Goal: Information Seeking & Learning: Find specific page/section

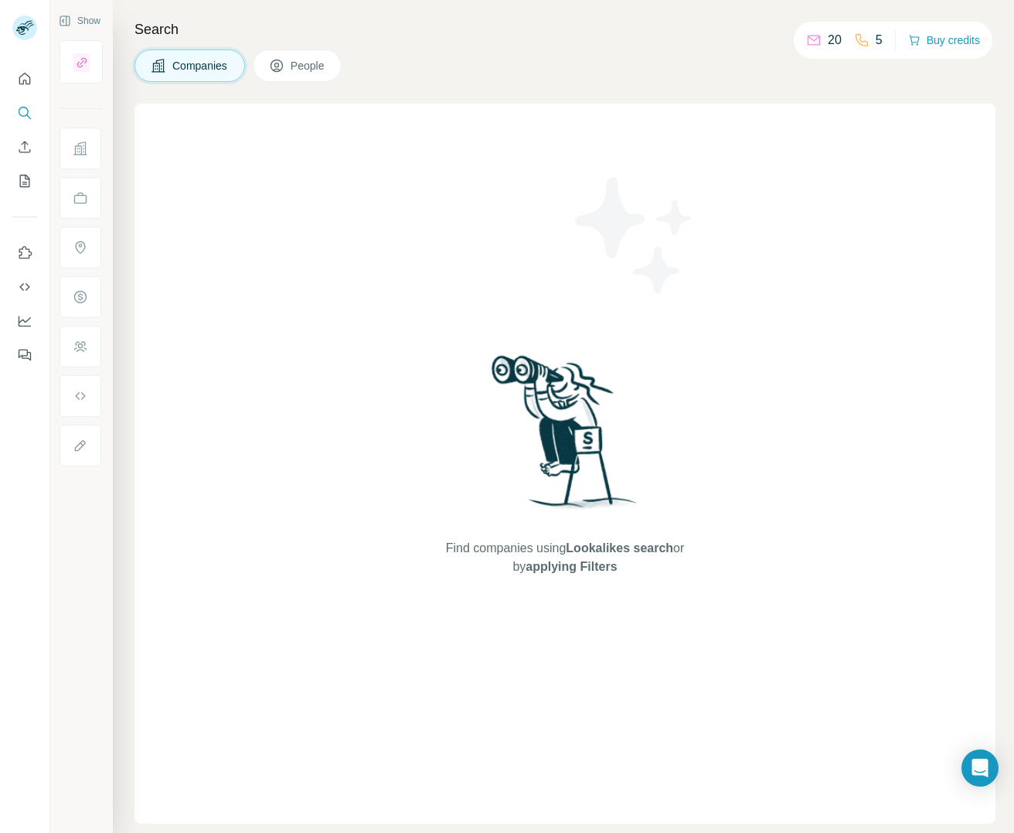
click at [15, 504] on div at bounding box center [25, 416] width 50 height 833
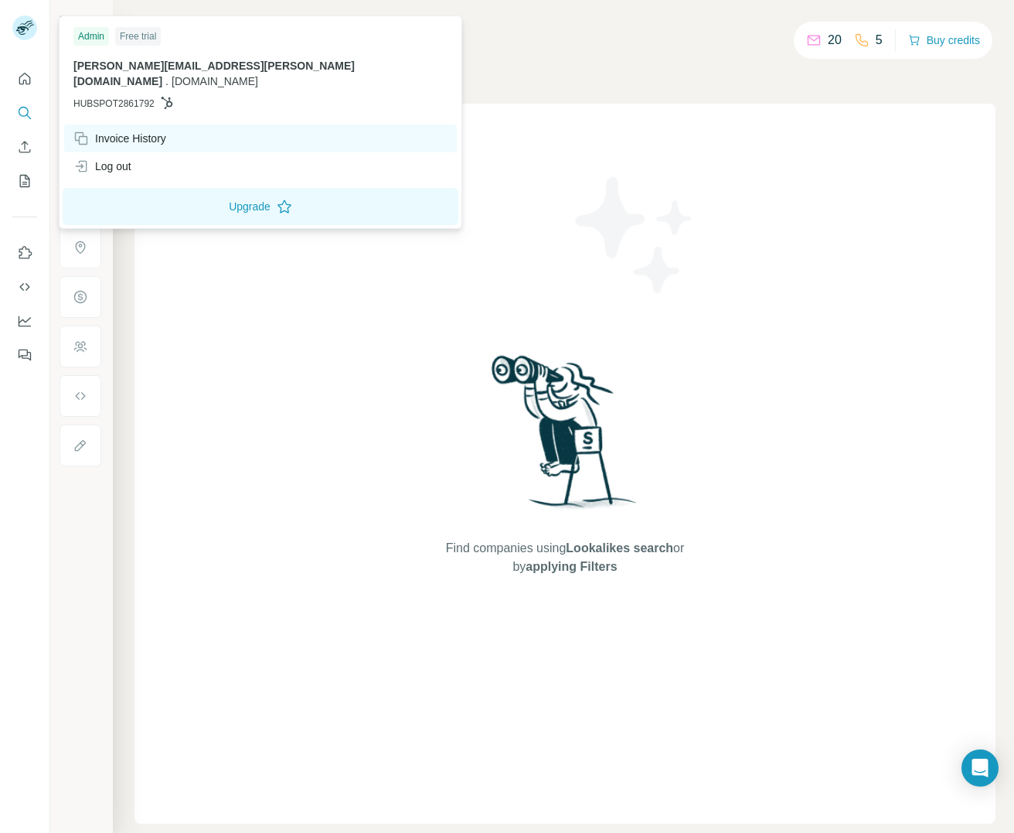
click at [121, 131] on div "Invoice History" at bounding box center [119, 138] width 93 height 15
click at [115, 131] on div "Invoice History" at bounding box center [119, 138] width 93 height 15
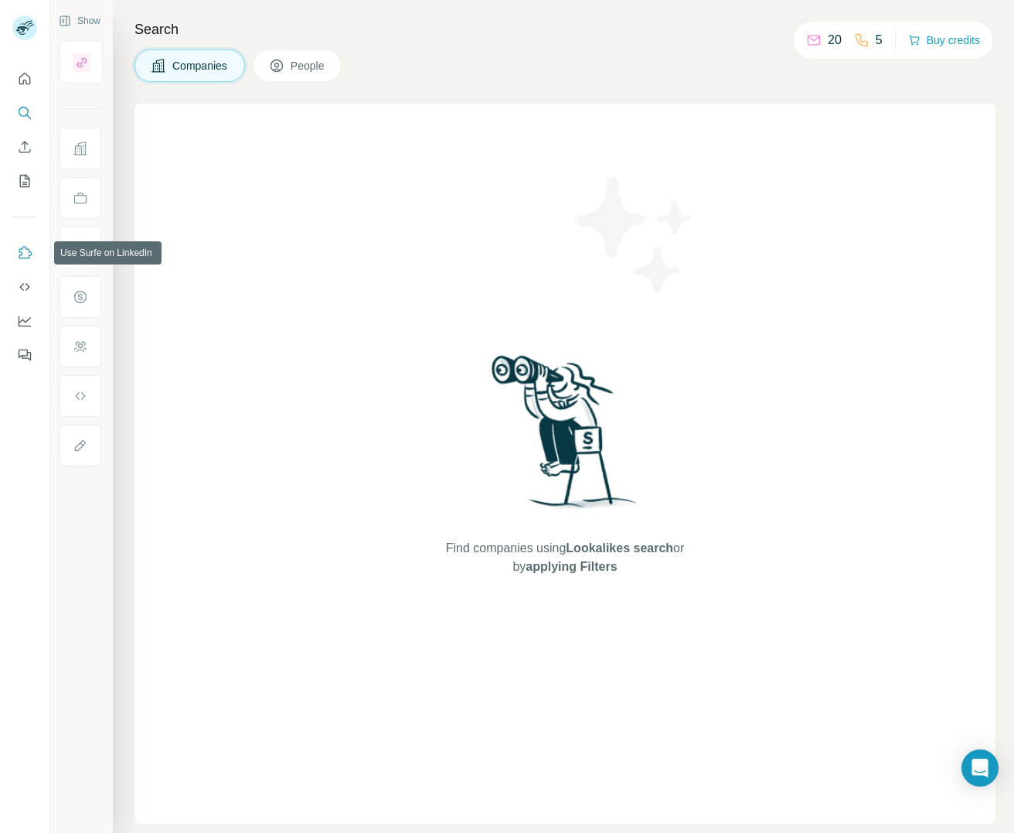
click at [25, 253] on icon "Use Surfe on LinkedIn" at bounding box center [24, 252] width 15 height 15
click at [20, 81] on icon "Quick start" at bounding box center [24, 78] width 15 height 15
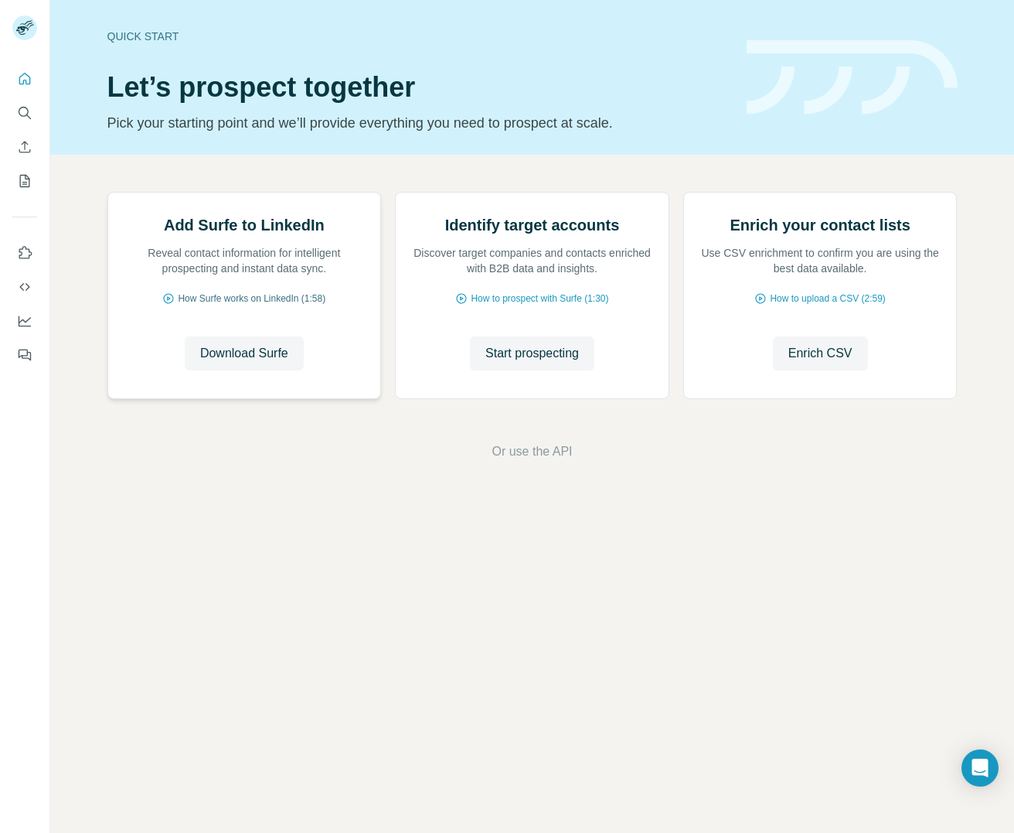
click at [268, 305] on span "How Surfe works on LinkedIn (1:58)" at bounding box center [252, 299] width 148 height 14
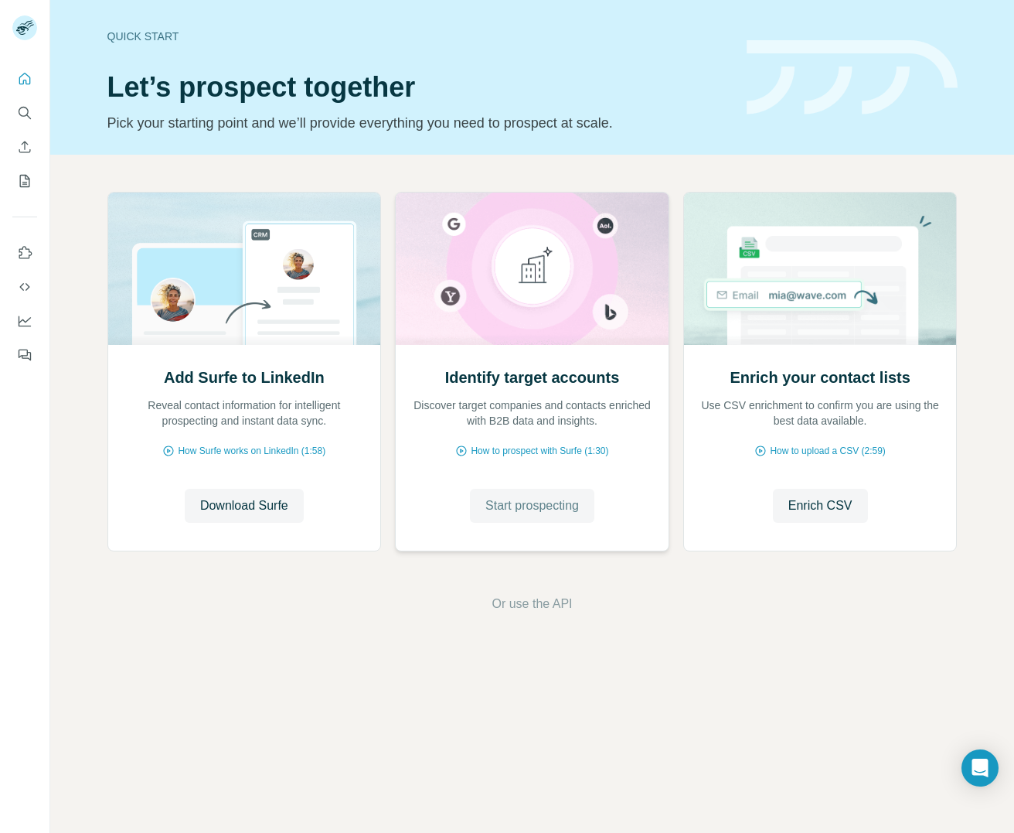
click at [543, 502] on span "Start prospecting" at bounding box center [533, 505] width 94 height 19
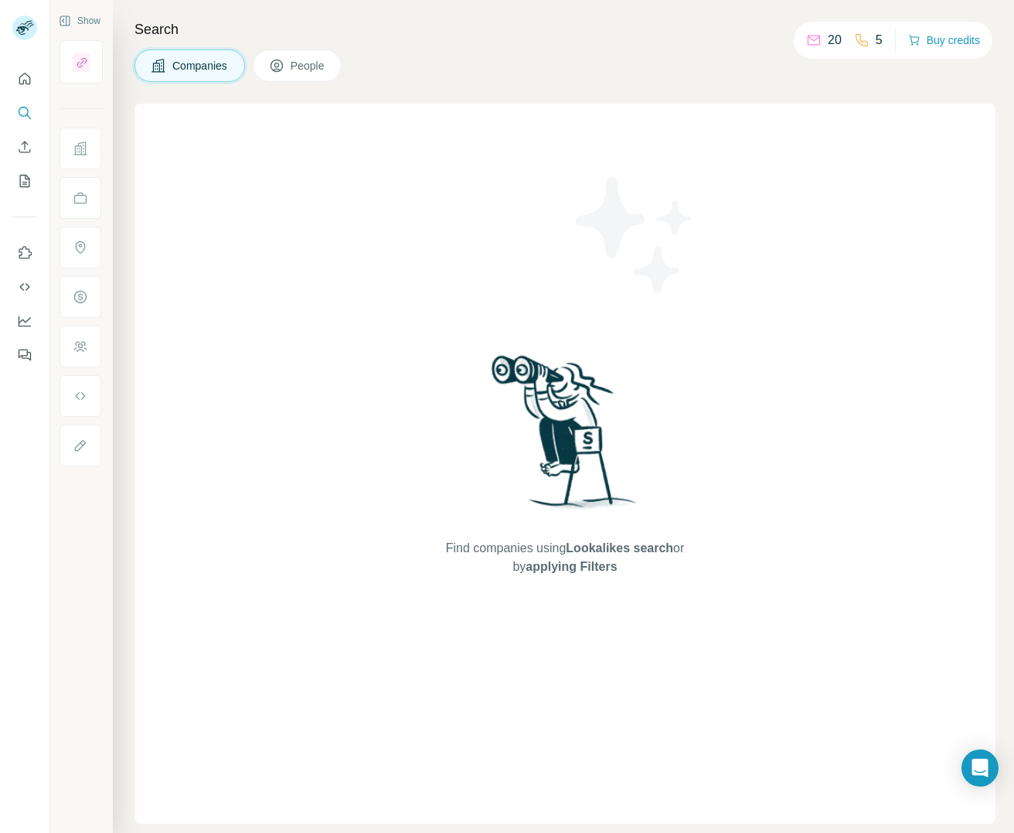
click at [293, 68] on span "People" at bounding box center [309, 65] width 36 height 15
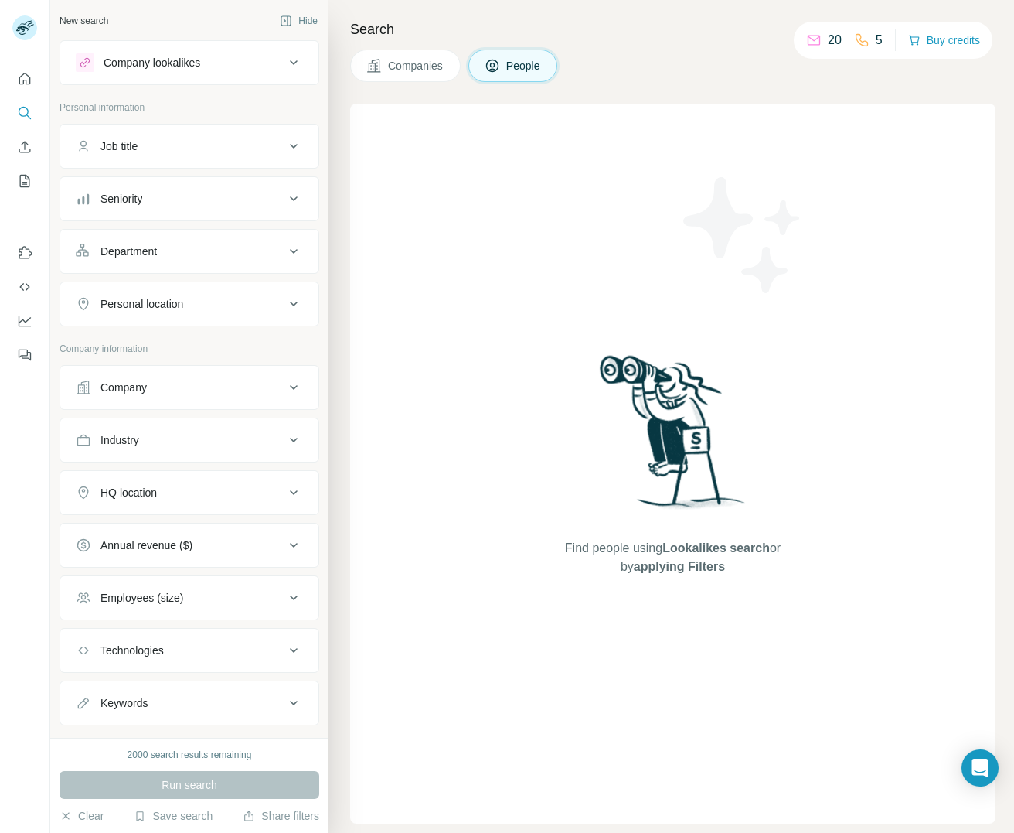
click at [176, 142] on div "Job title" at bounding box center [180, 145] width 209 height 15
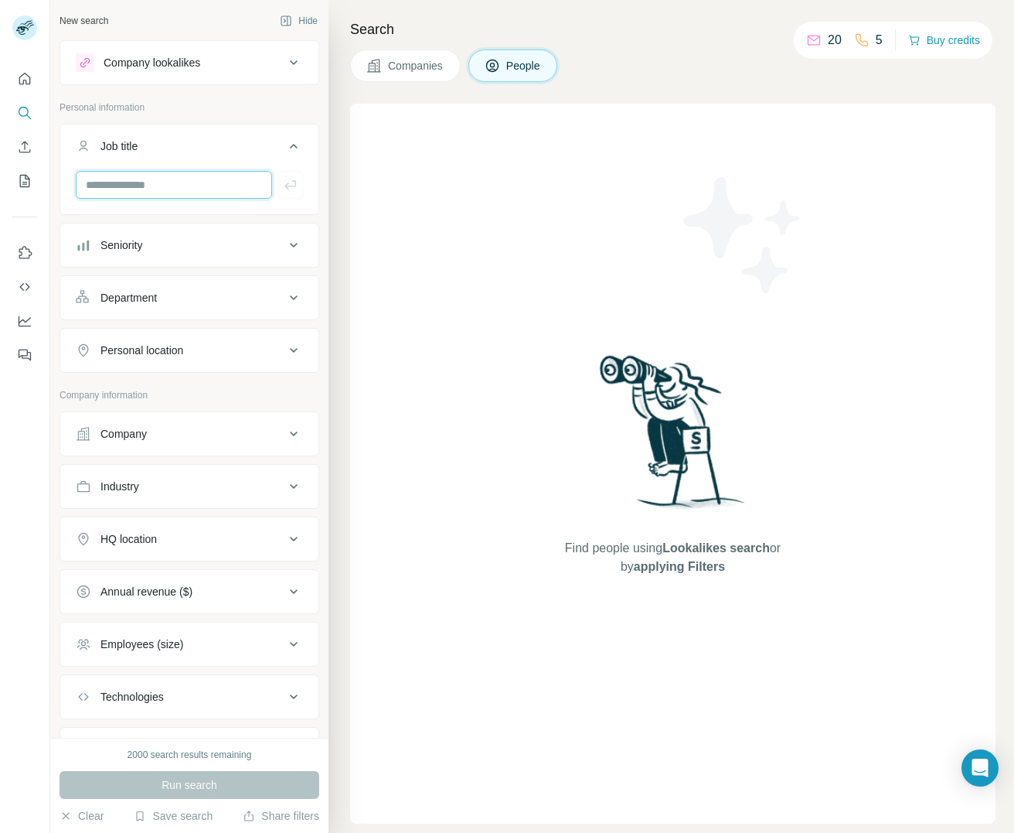
click at [172, 175] on input "text" at bounding box center [174, 185] width 196 height 28
click at [165, 483] on div "Industry" at bounding box center [180, 486] width 209 height 15
click at [173, 529] on input at bounding box center [181, 525] width 191 height 17
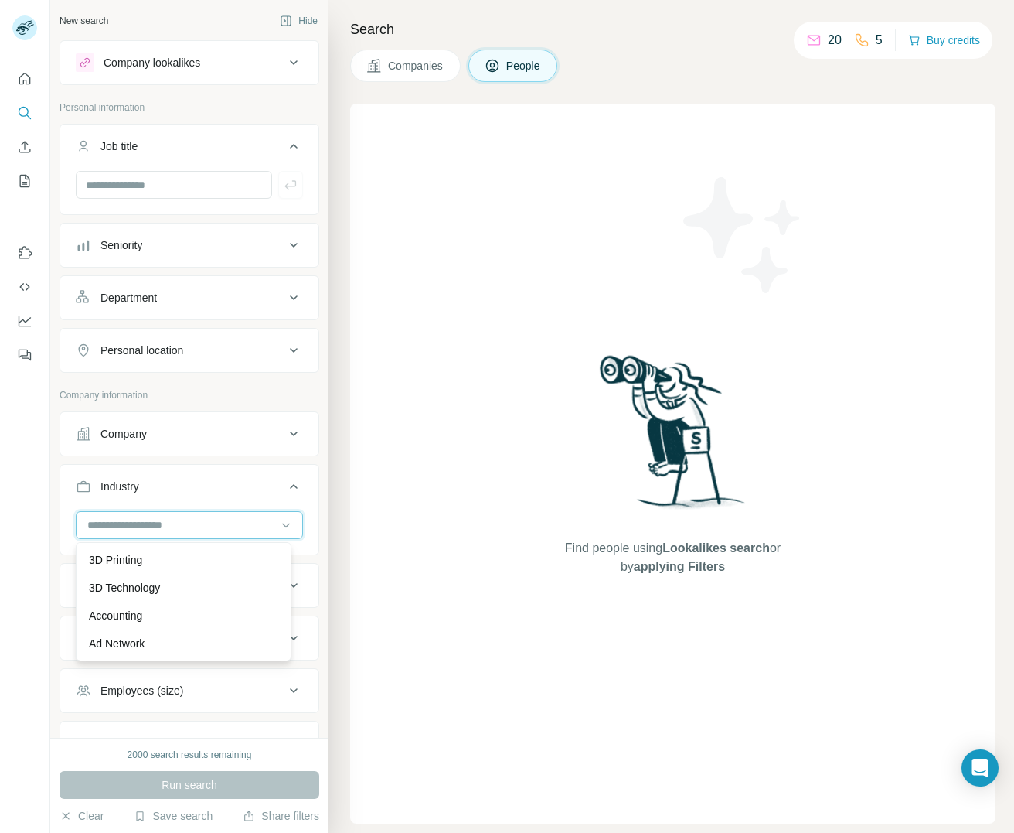
click at [172, 524] on input at bounding box center [181, 525] width 191 height 17
click at [170, 521] on input at bounding box center [181, 525] width 191 height 17
click at [169, 521] on input at bounding box center [181, 525] width 191 height 17
click at [114, 523] on input at bounding box center [181, 525] width 191 height 17
click at [110, 523] on input at bounding box center [181, 525] width 191 height 17
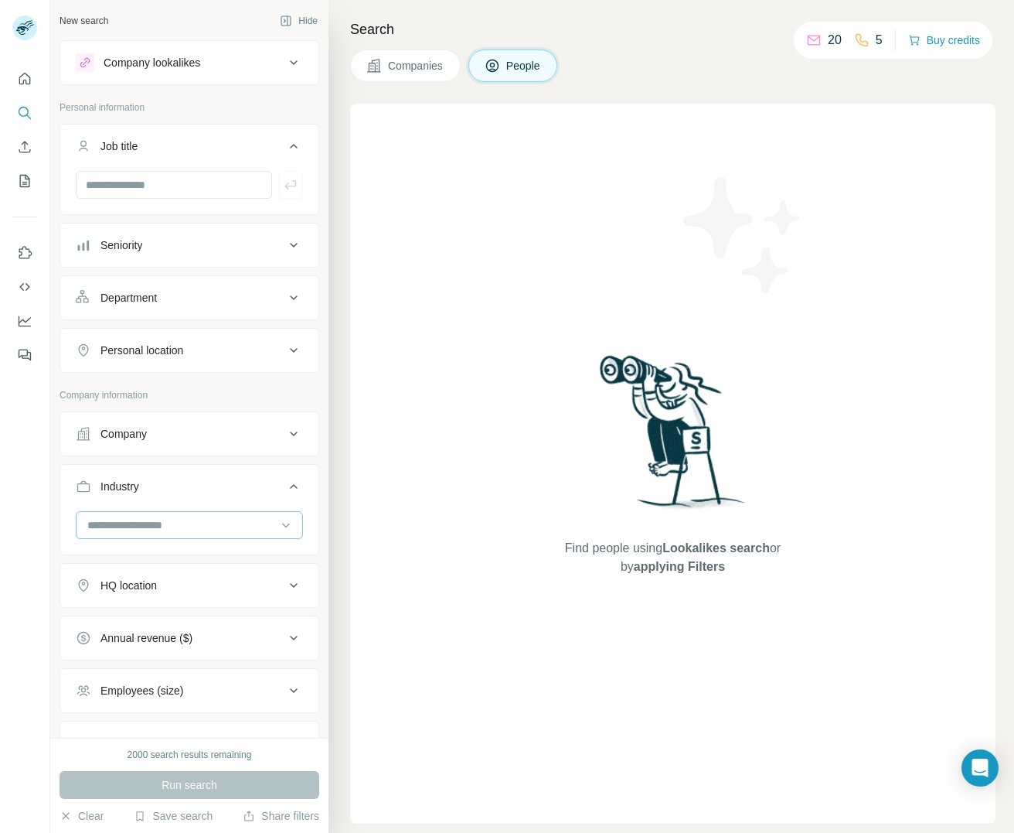
click at [110, 523] on input at bounding box center [181, 525] width 191 height 17
click at [111, 523] on input at bounding box center [181, 525] width 191 height 17
click at [111, 521] on input at bounding box center [181, 525] width 191 height 17
click at [77, 500] on button "Industry" at bounding box center [189, 489] width 258 height 43
click at [111, 482] on div "Industry" at bounding box center [120, 486] width 39 height 15
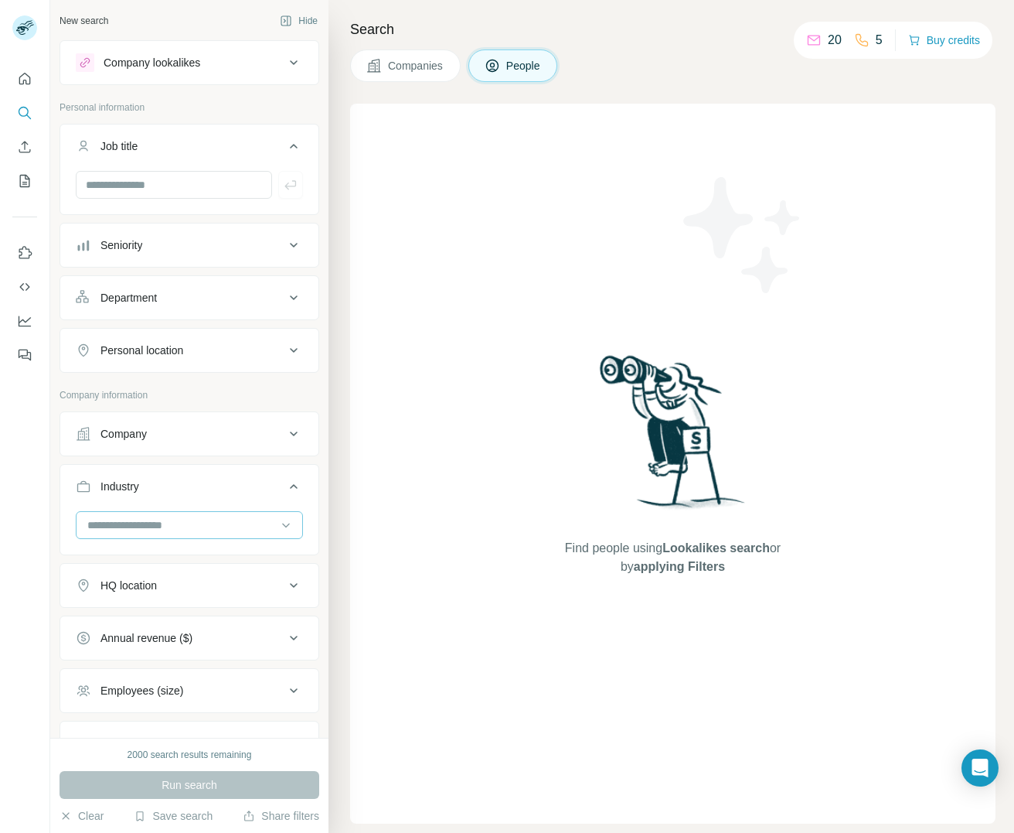
click at [90, 521] on input at bounding box center [181, 525] width 191 height 17
click at [90, 520] on input at bounding box center [181, 525] width 191 height 17
click at [111, 519] on input at bounding box center [181, 525] width 191 height 17
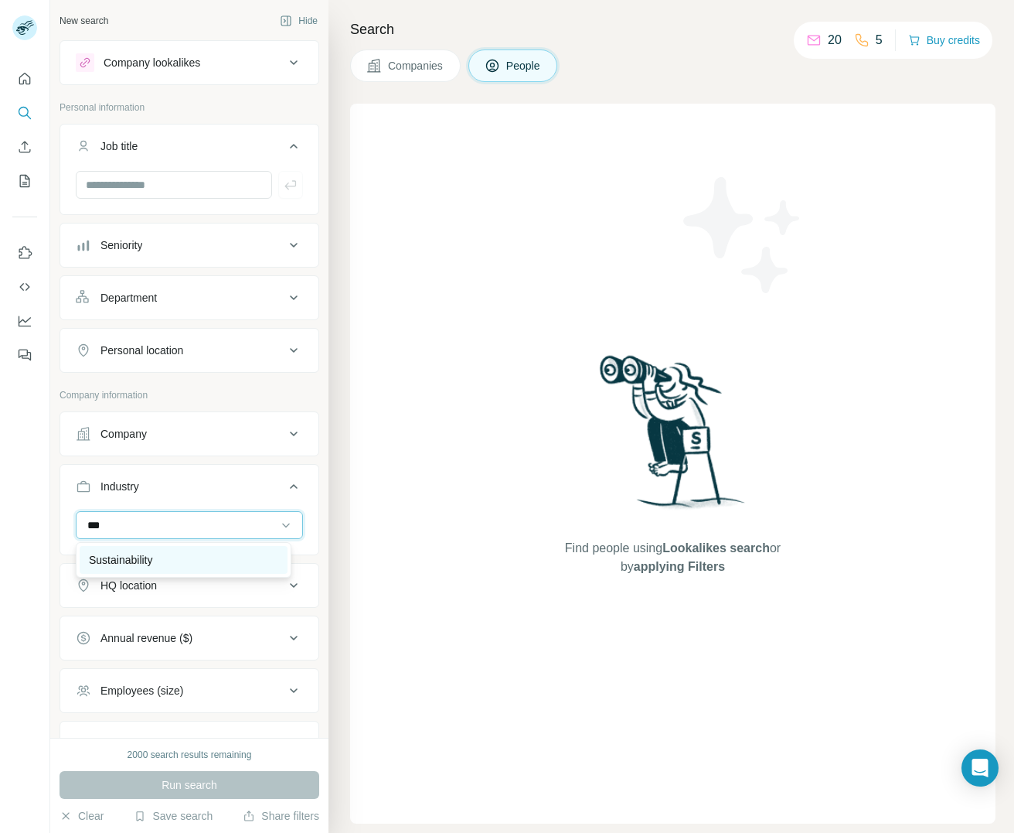
type input "***"
click at [142, 561] on p "Sustainability" at bounding box center [121, 559] width 64 height 15
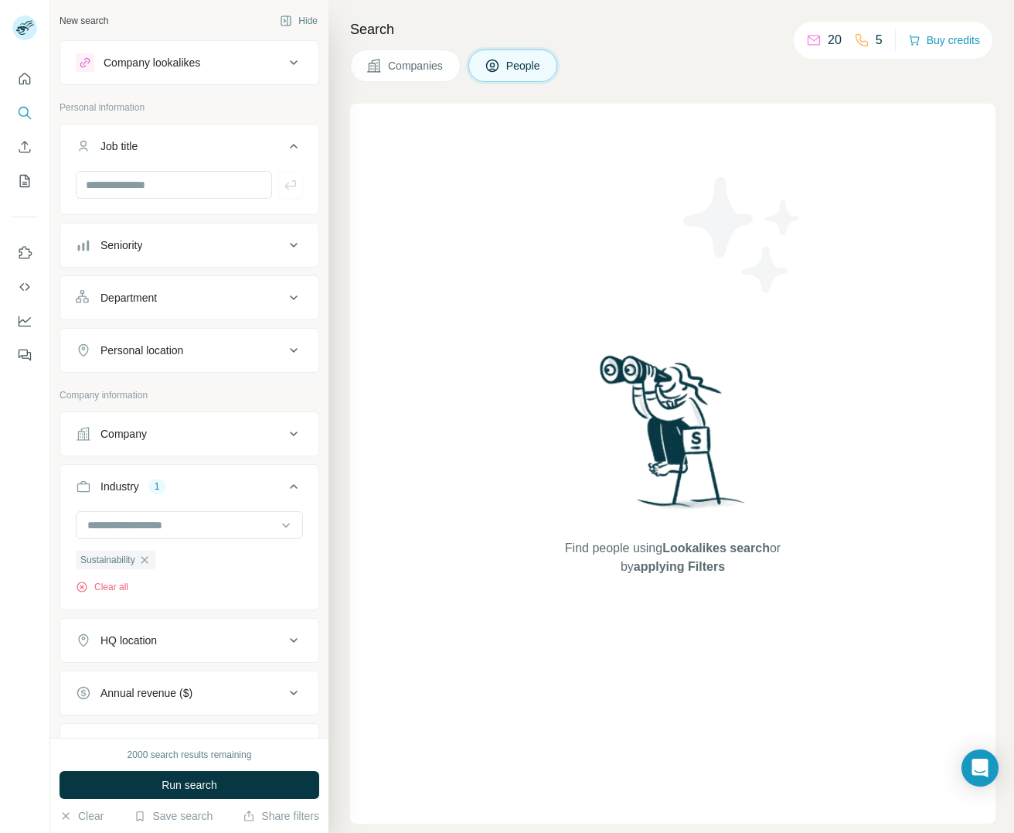
click at [286, 641] on icon at bounding box center [294, 640] width 19 height 19
click at [237, 674] on input "text" at bounding box center [189, 679] width 227 height 28
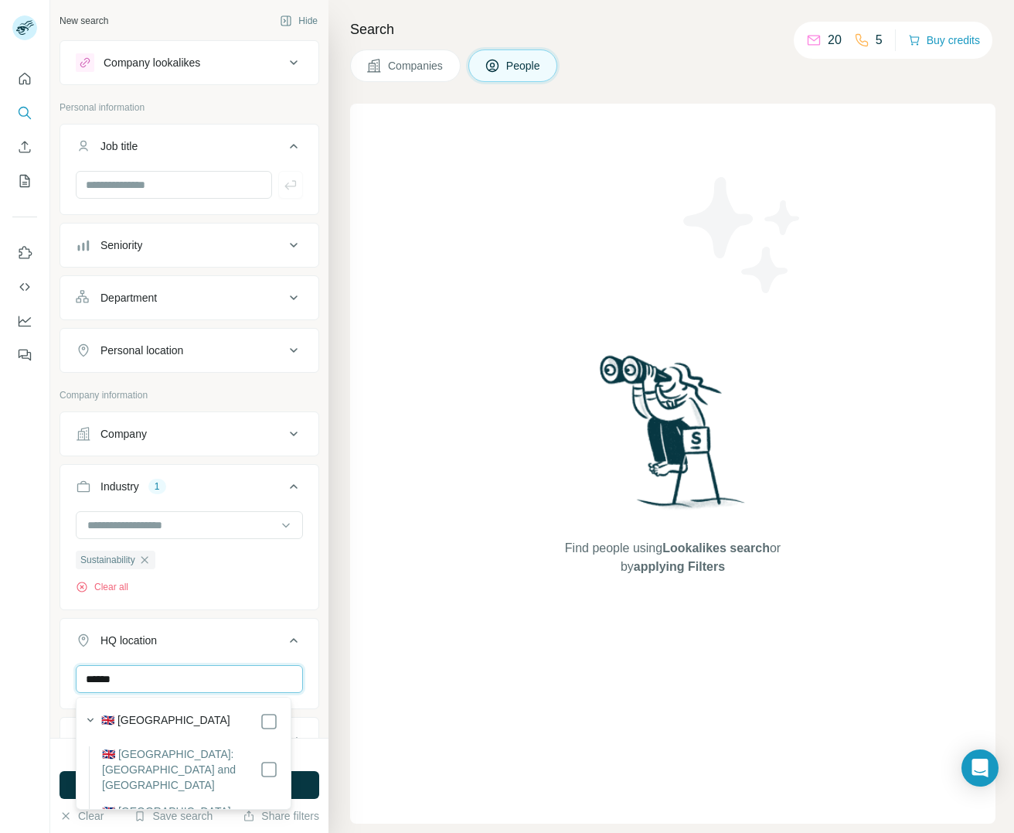
scroll to position [332, 0]
type input "******"
click at [303, 708] on div "****** [GEOGRAPHIC_DATA] Clear all" at bounding box center [189, 712] width 258 height 95
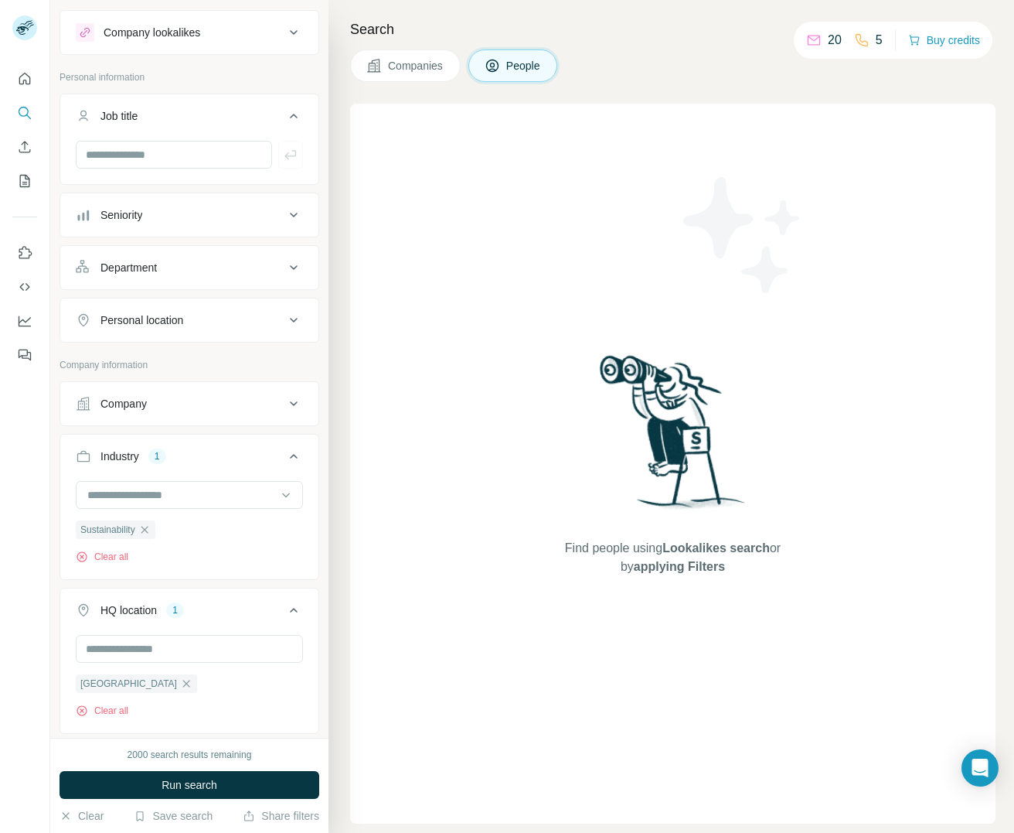
scroll to position [219, 0]
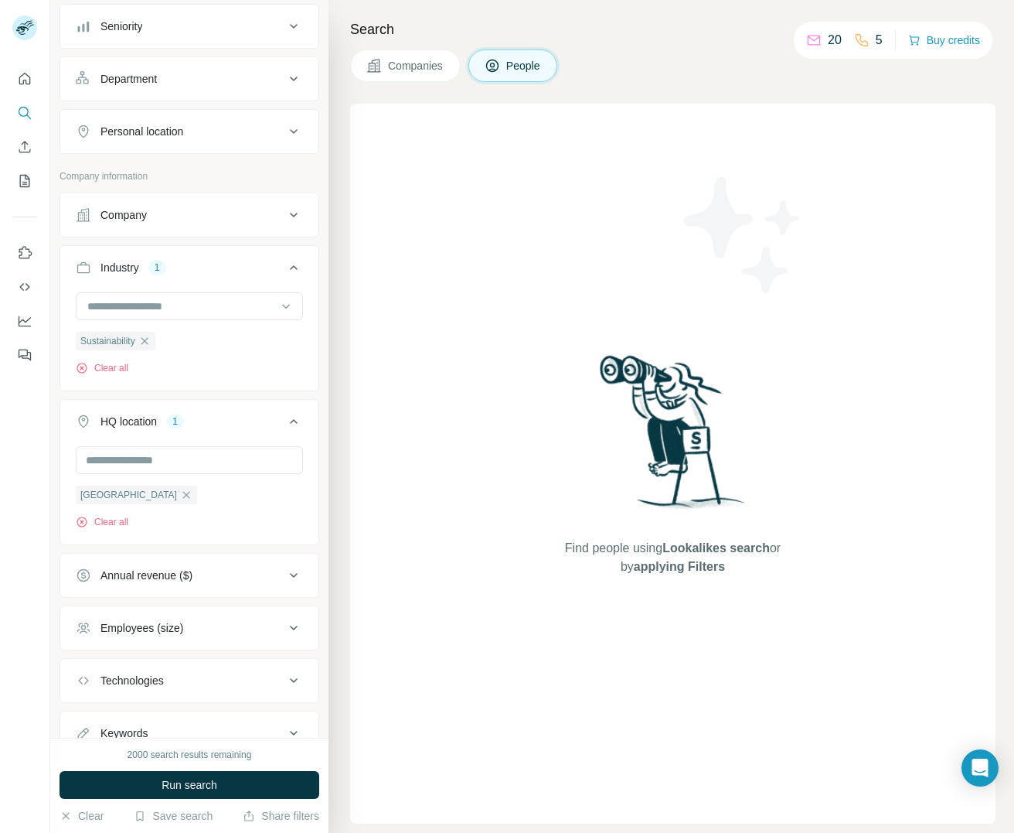
click at [285, 677] on icon at bounding box center [294, 680] width 19 height 19
click at [160, 718] on input "text" at bounding box center [189, 719] width 227 height 28
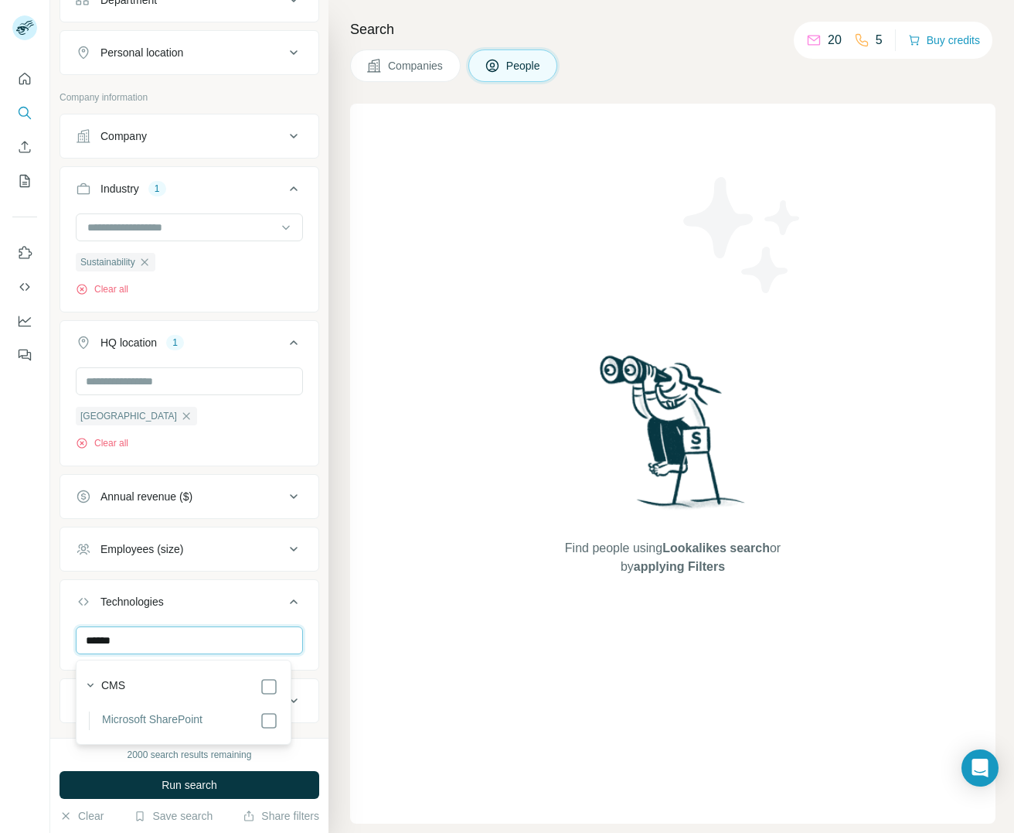
scroll to position [299, 0]
type input "******"
click at [148, 258] on icon "button" at bounding box center [144, 260] width 12 height 12
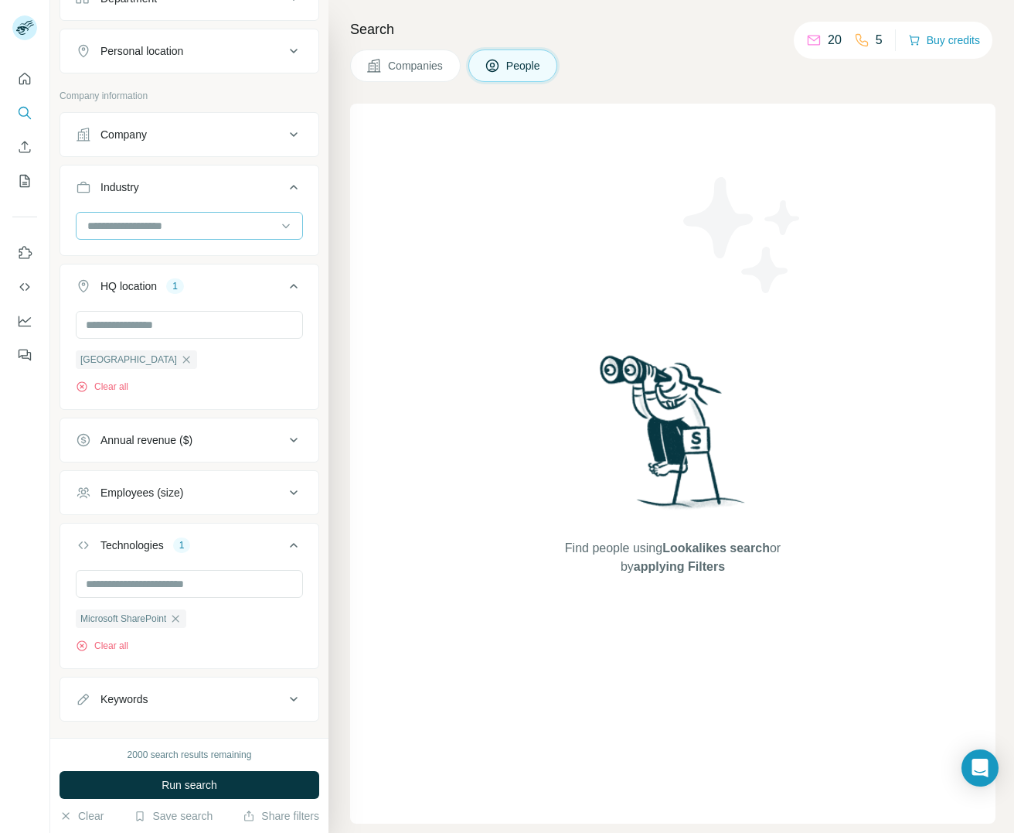
click at [179, 223] on input at bounding box center [181, 225] width 191 height 17
type input "*"
type input "******"
click at [108, 289] on p "Mining" at bounding box center [105, 288] width 32 height 15
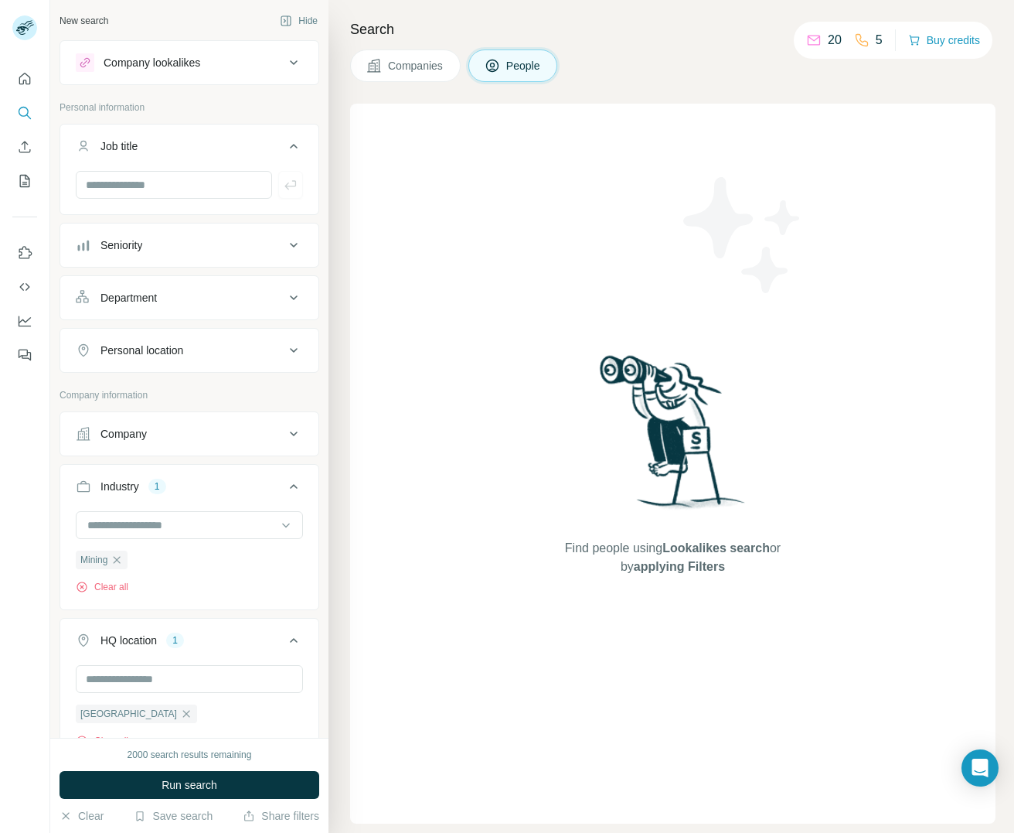
click at [290, 245] on icon at bounding box center [294, 245] width 8 height 5
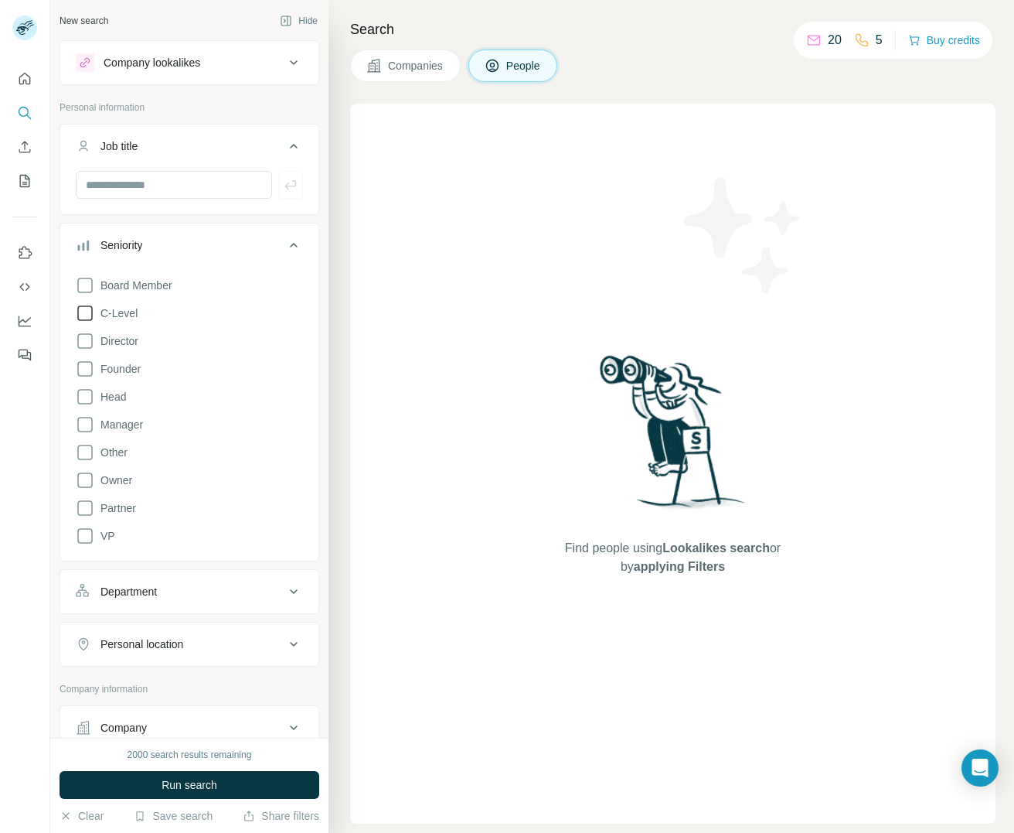
click at [89, 314] on icon at bounding box center [85, 313] width 19 height 19
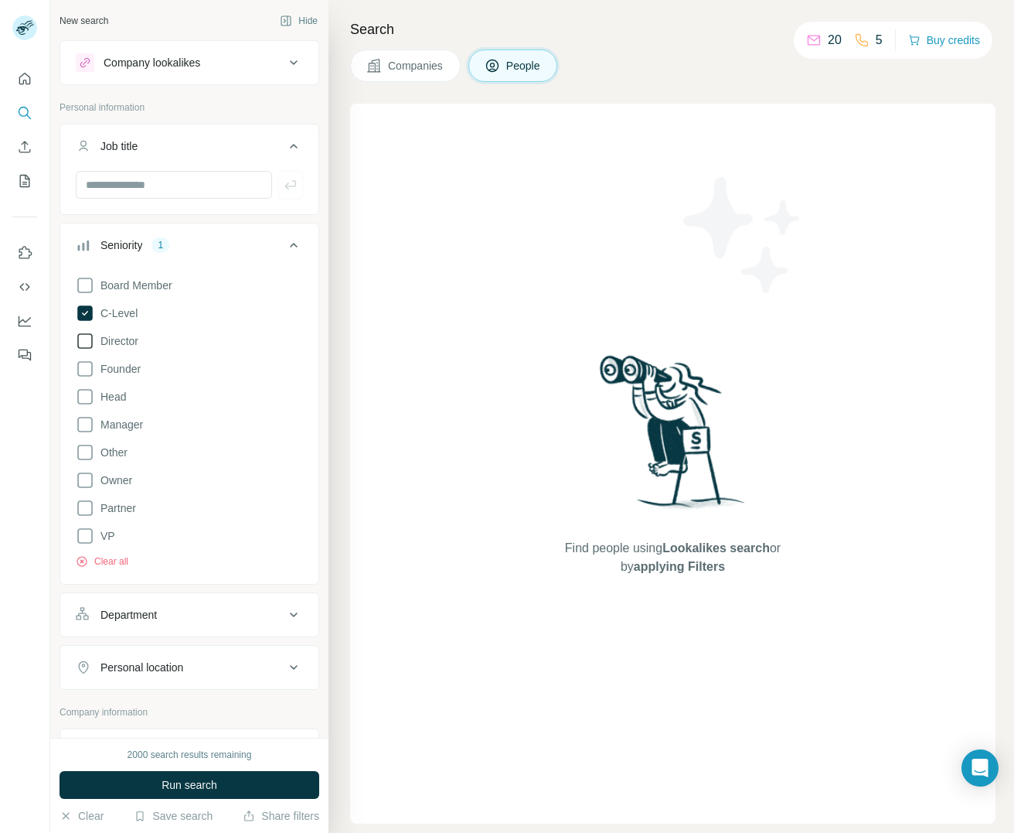
click at [88, 339] on icon at bounding box center [85, 341] width 19 height 19
click at [82, 541] on icon at bounding box center [85, 536] width 19 height 19
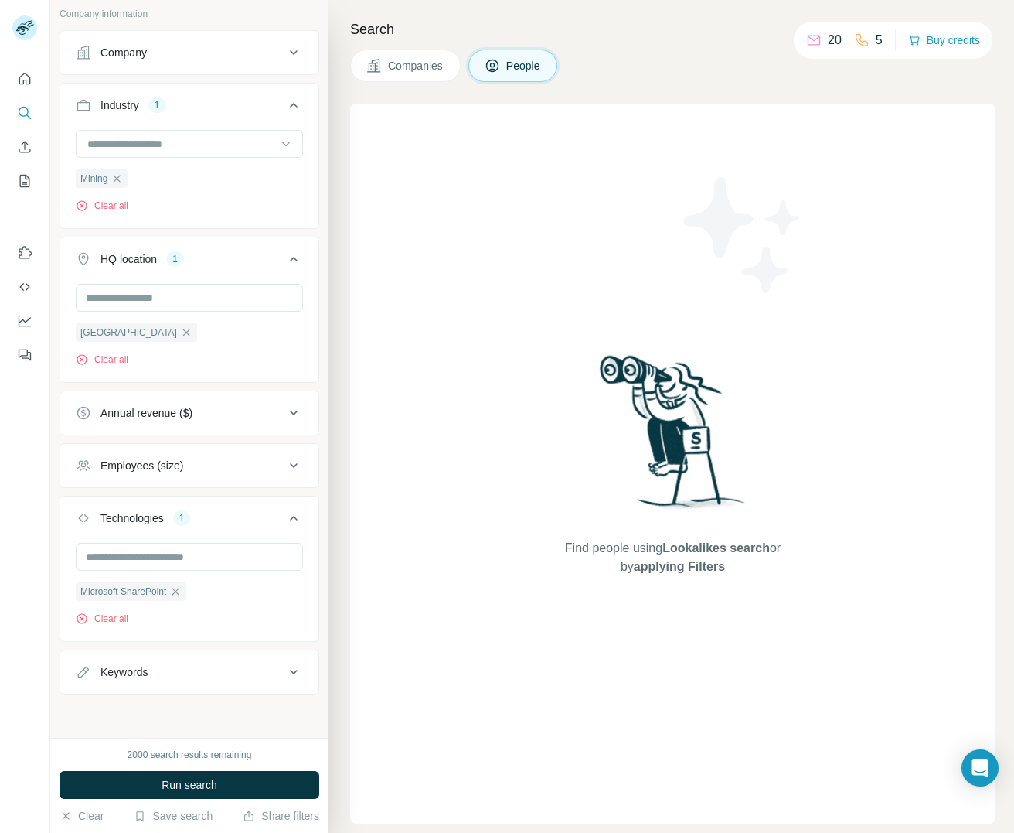
scroll to position [699, 0]
click at [115, 179] on icon "button" at bounding box center [117, 178] width 12 height 12
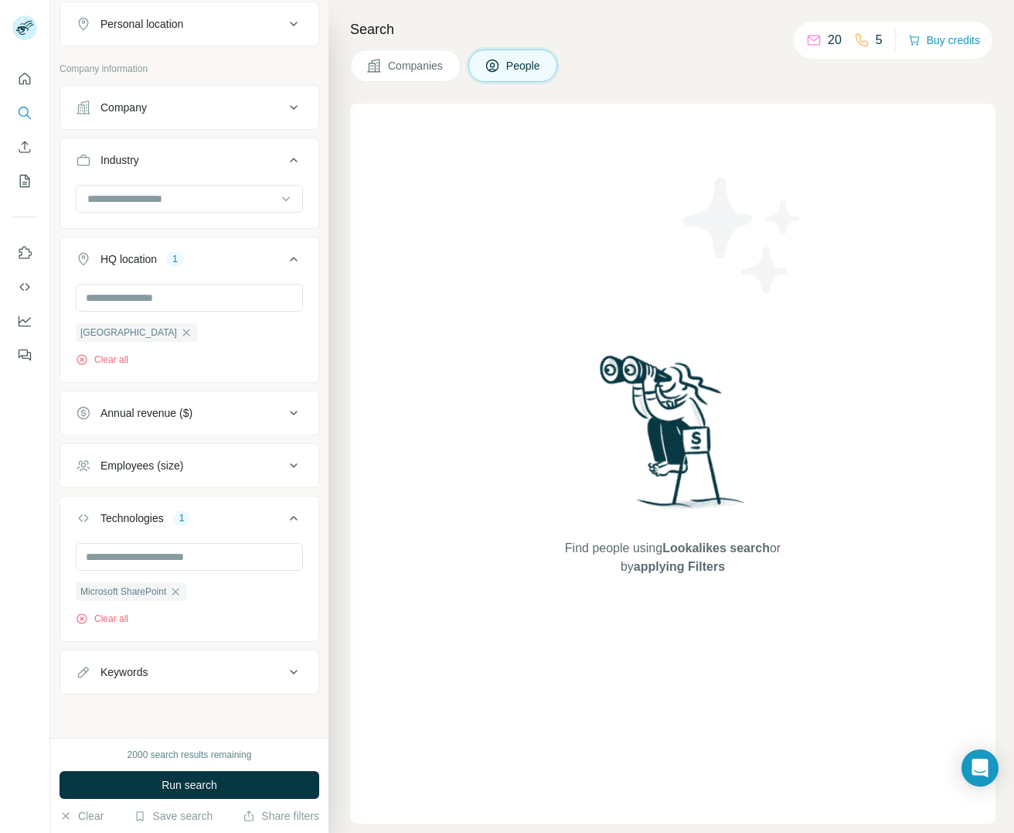
scroll to position [644, 0]
click at [285, 419] on icon at bounding box center [294, 413] width 19 height 19
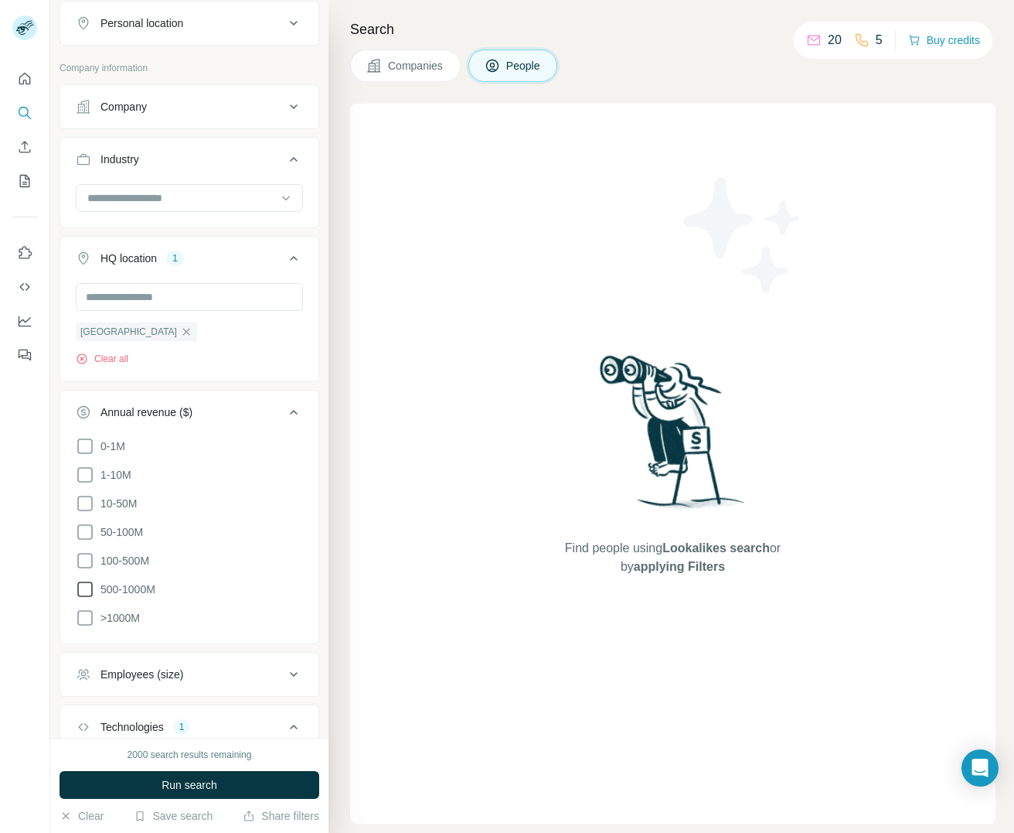
click at [87, 583] on icon at bounding box center [85, 589] width 19 height 19
click at [88, 614] on icon at bounding box center [85, 618] width 19 height 19
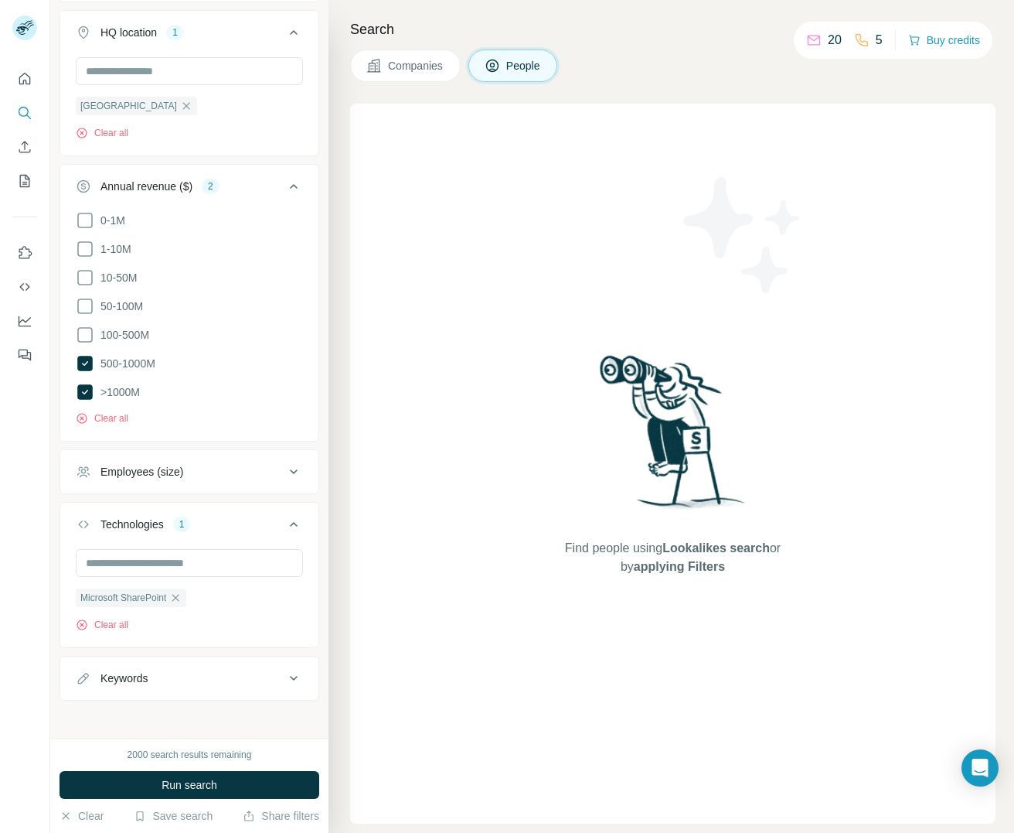
scroll to position [874, 0]
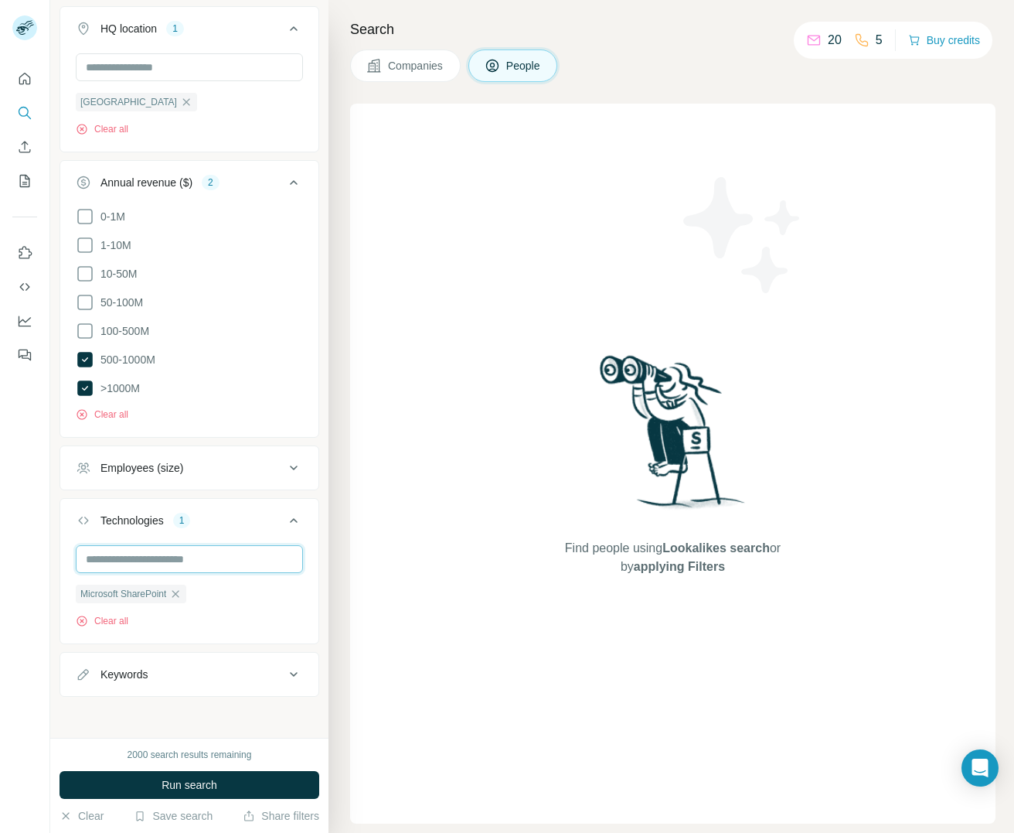
click at [118, 558] on input "text" at bounding box center [189, 559] width 227 height 28
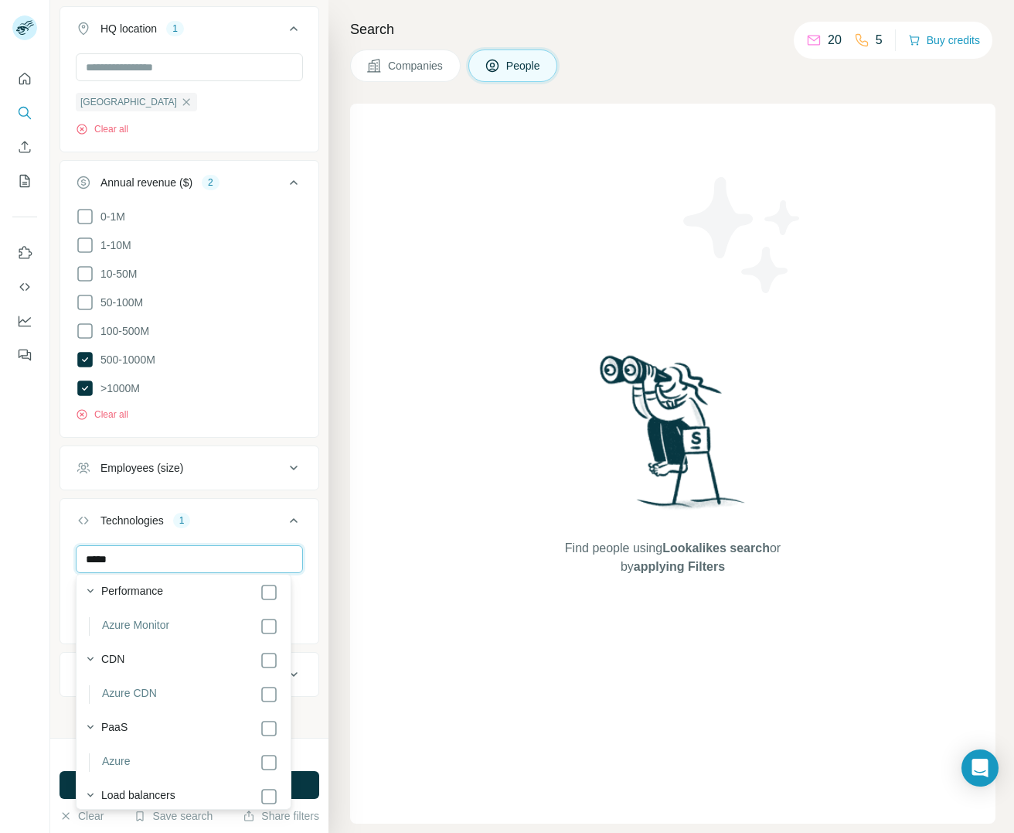
scroll to position [118, 0]
type input "*****"
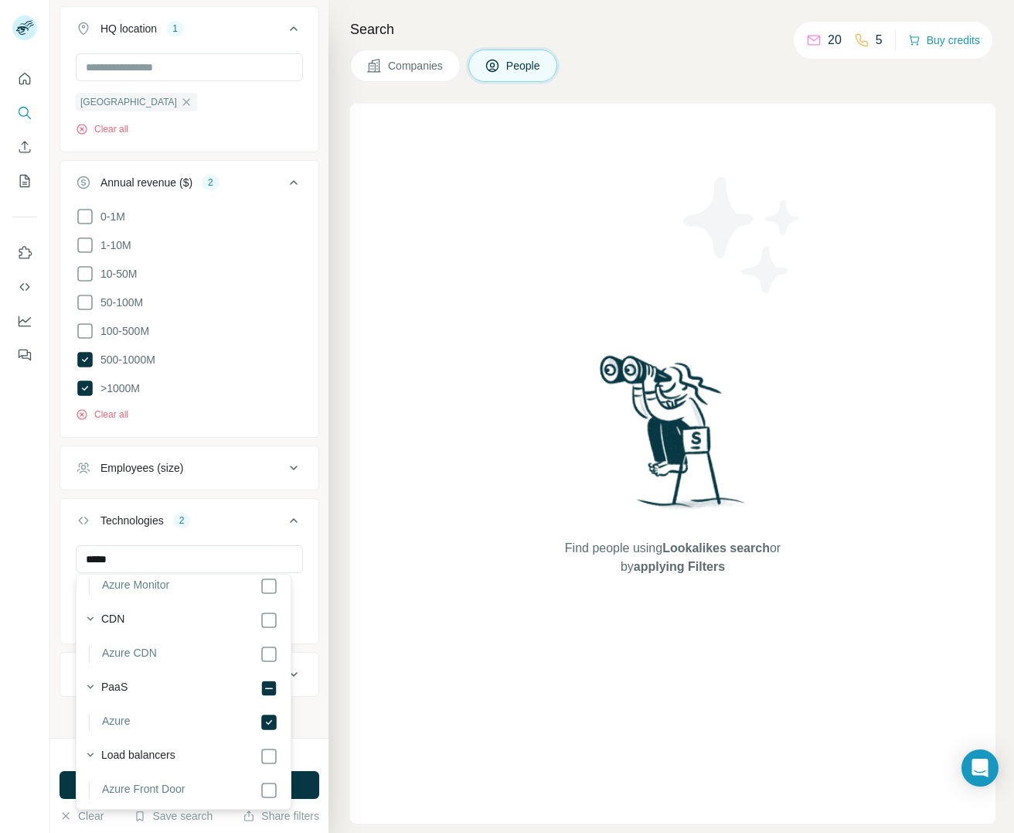
scroll to position [118, 0]
click at [285, 467] on icon at bounding box center [294, 468] width 19 height 19
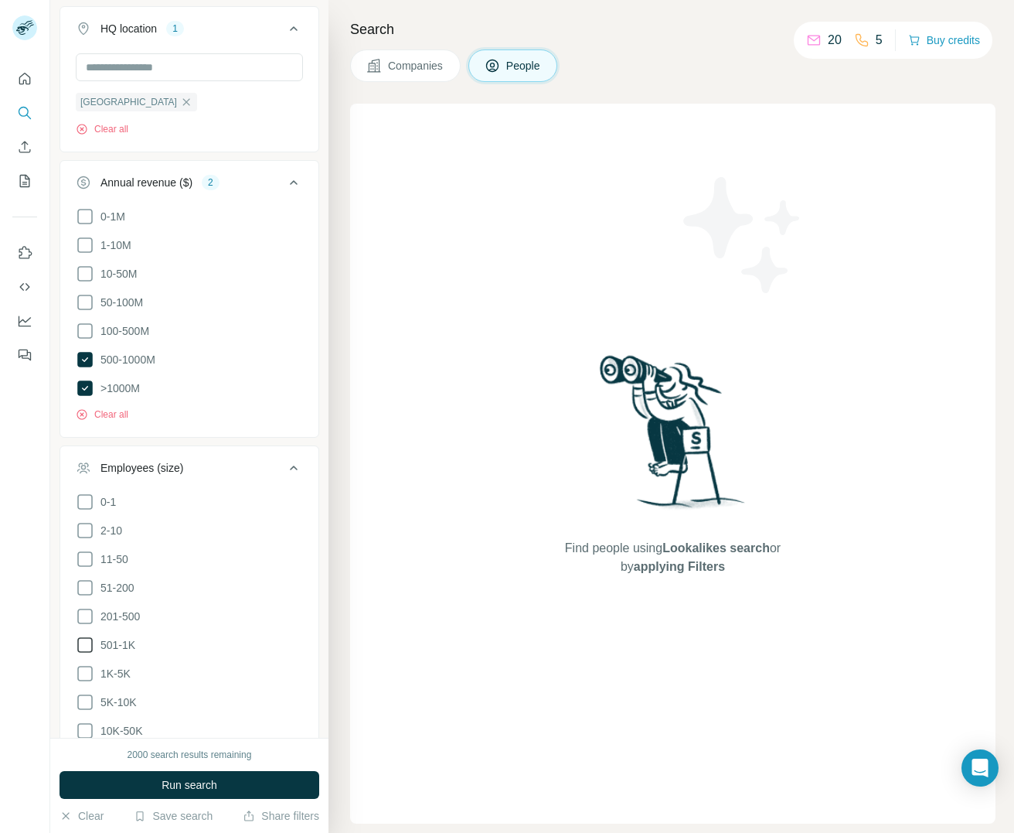
click at [86, 636] on icon at bounding box center [85, 645] width 19 height 19
drag, startPoint x: 85, startPoint y: 667, endPoint x: 86, endPoint y: 677, distance: 9.3
click at [85, 668] on icon at bounding box center [85, 673] width 19 height 19
drag, startPoint x: 84, startPoint y: 698, endPoint x: 86, endPoint y: 713, distance: 14.8
click at [84, 698] on icon at bounding box center [85, 702] width 19 height 19
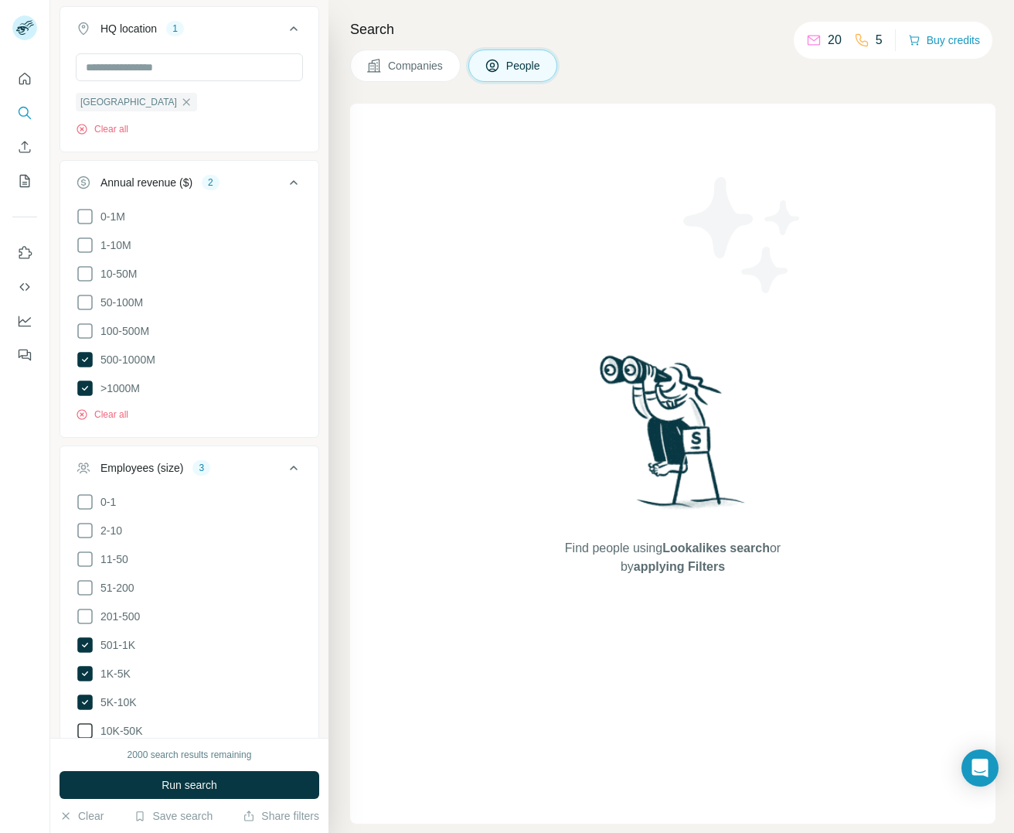
click at [87, 728] on icon at bounding box center [85, 730] width 19 height 19
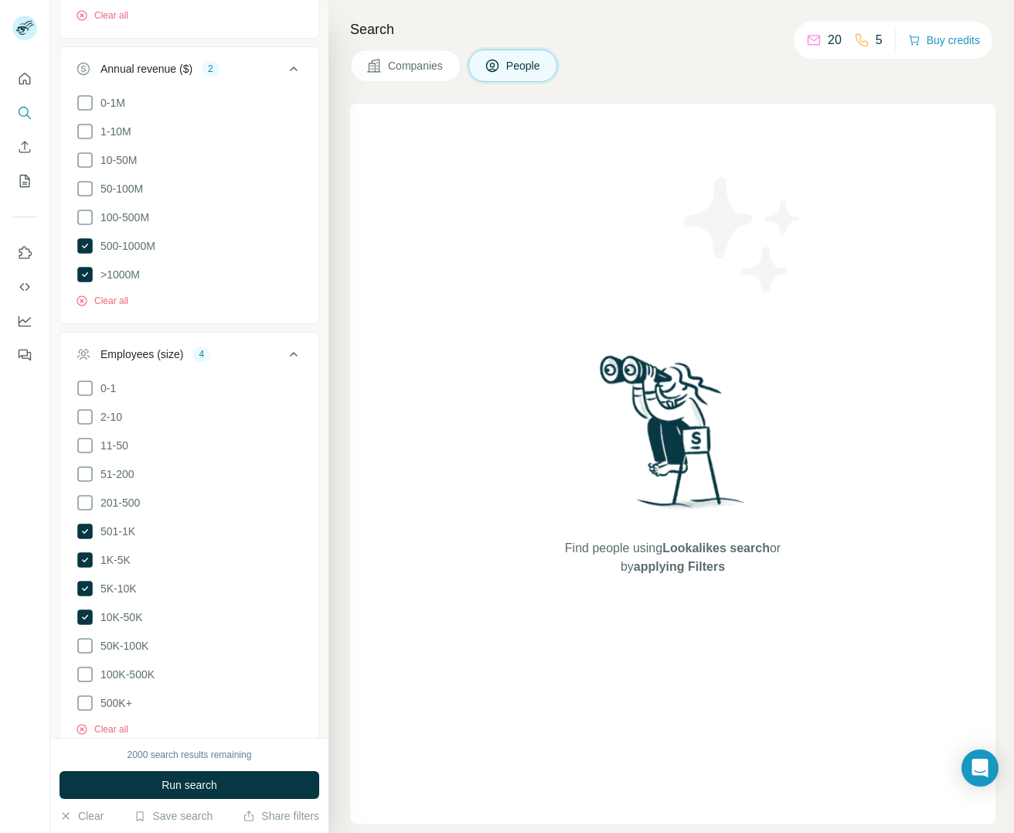
scroll to position [1245, 0]
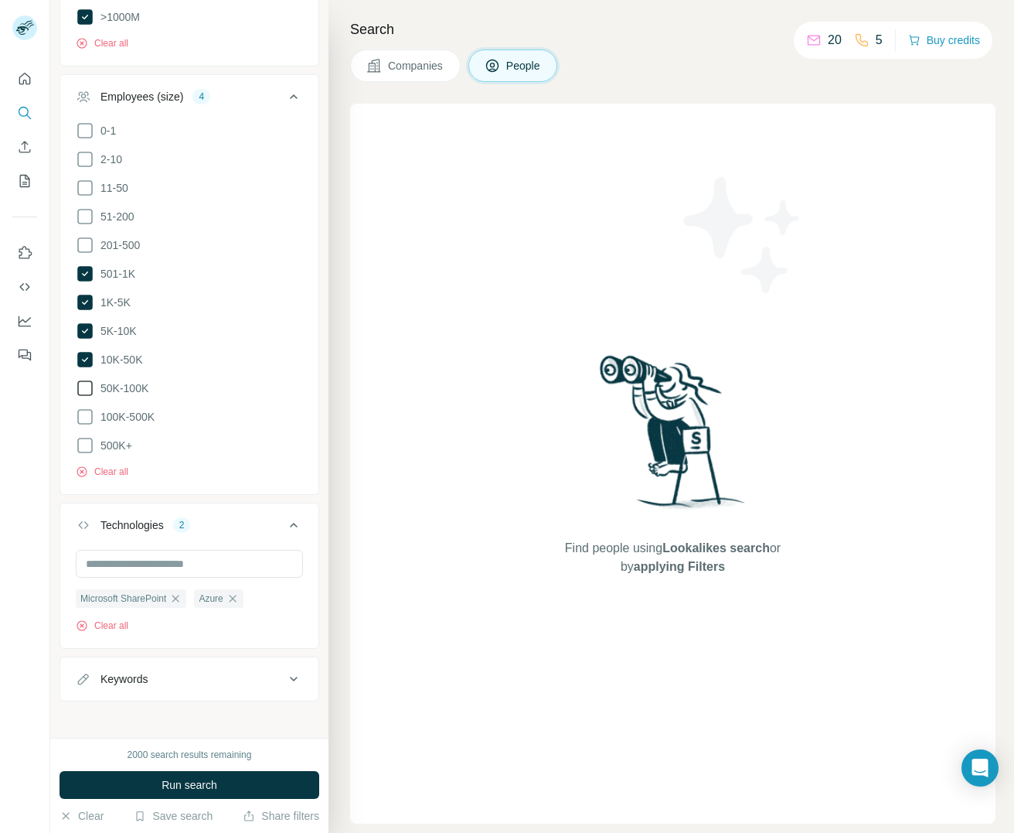
click at [82, 380] on icon at bounding box center [85, 388] width 19 height 19
click at [84, 413] on icon at bounding box center [85, 417] width 19 height 19
click at [86, 436] on icon at bounding box center [85, 445] width 19 height 19
click at [176, 783] on span "Run search" at bounding box center [190, 784] width 56 height 15
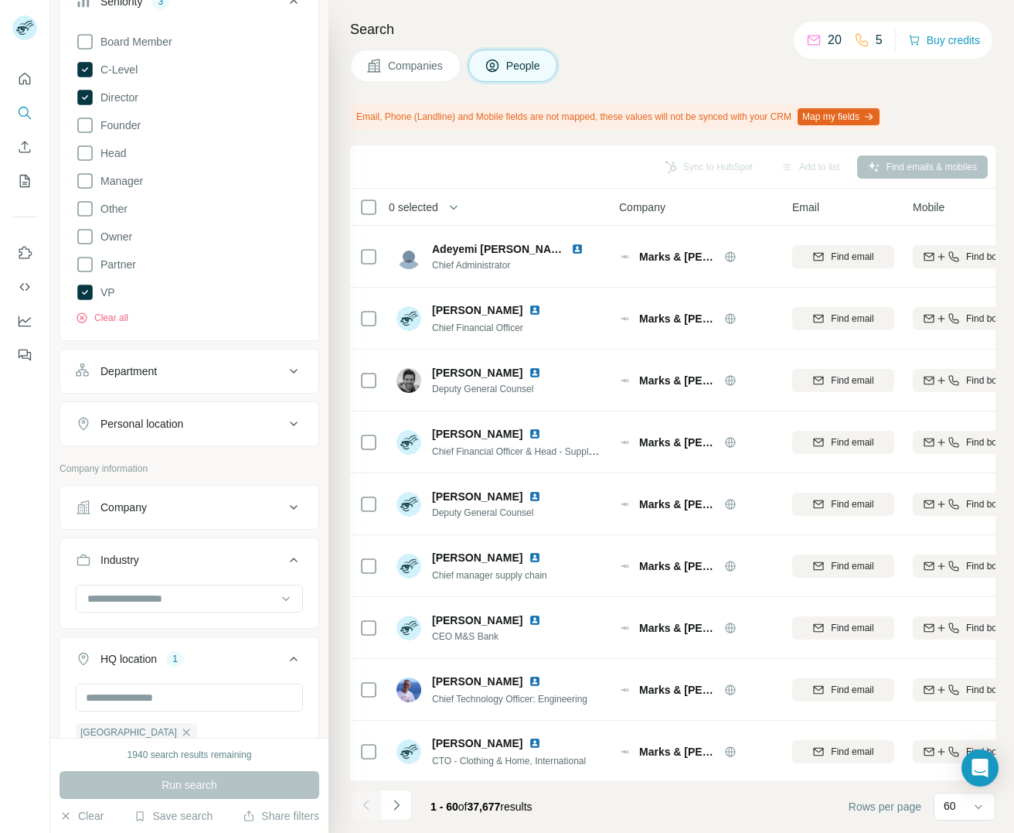
scroll to position [240, 0]
click at [142, 368] on div "Department" at bounding box center [129, 374] width 56 height 15
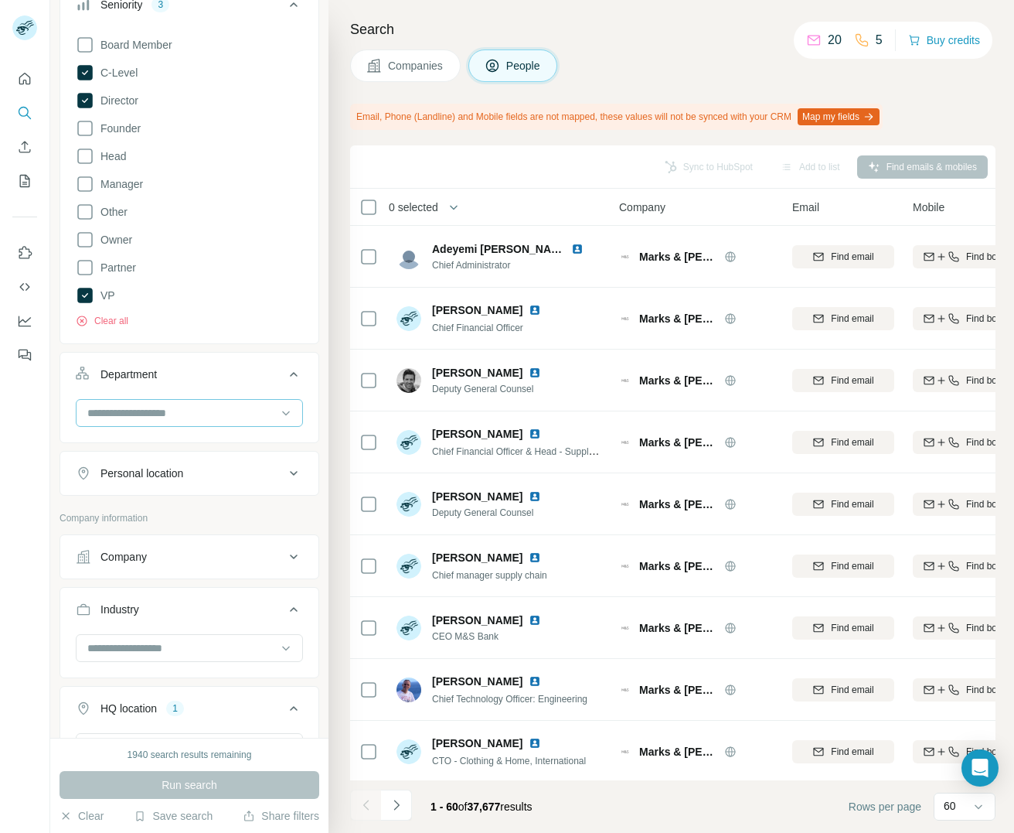
click at [128, 408] on input at bounding box center [181, 412] width 191 height 17
type input "*"
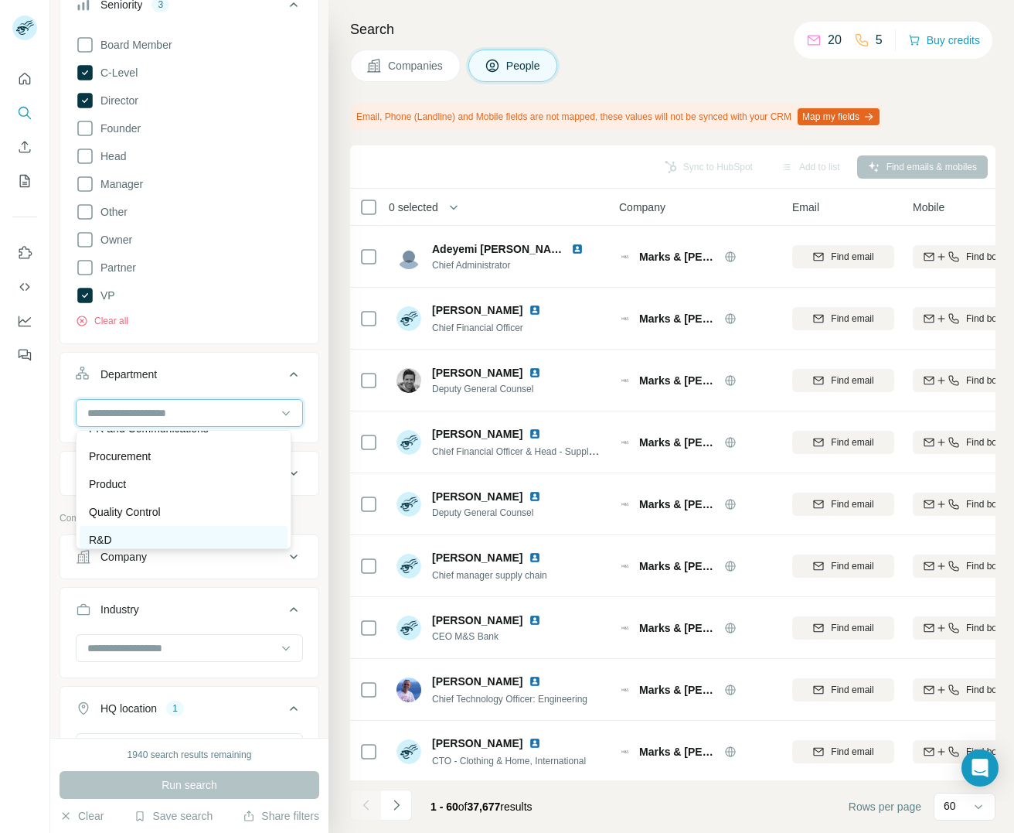
scroll to position [353, 0]
click at [138, 485] on p "Operations" at bounding box center [115, 484] width 53 height 15
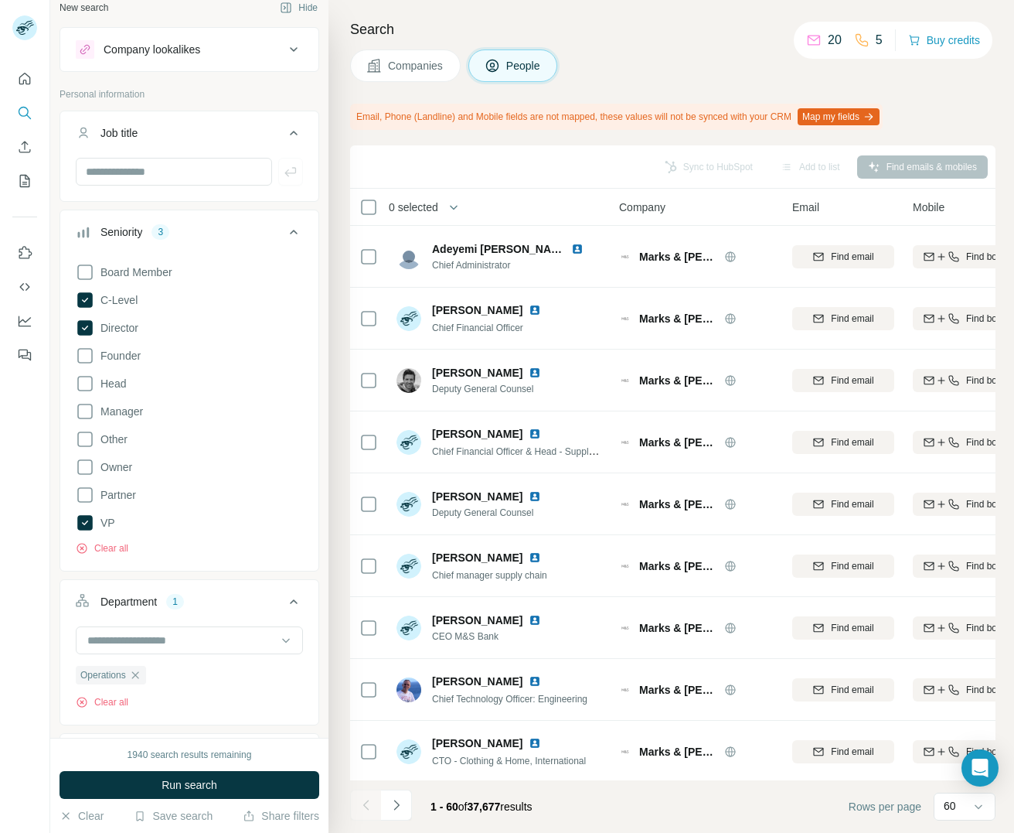
scroll to position [12, 0]
click at [118, 163] on input "text" at bounding box center [174, 173] width 196 height 28
type input "****"
click at [288, 179] on button "button" at bounding box center [290, 173] width 25 height 28
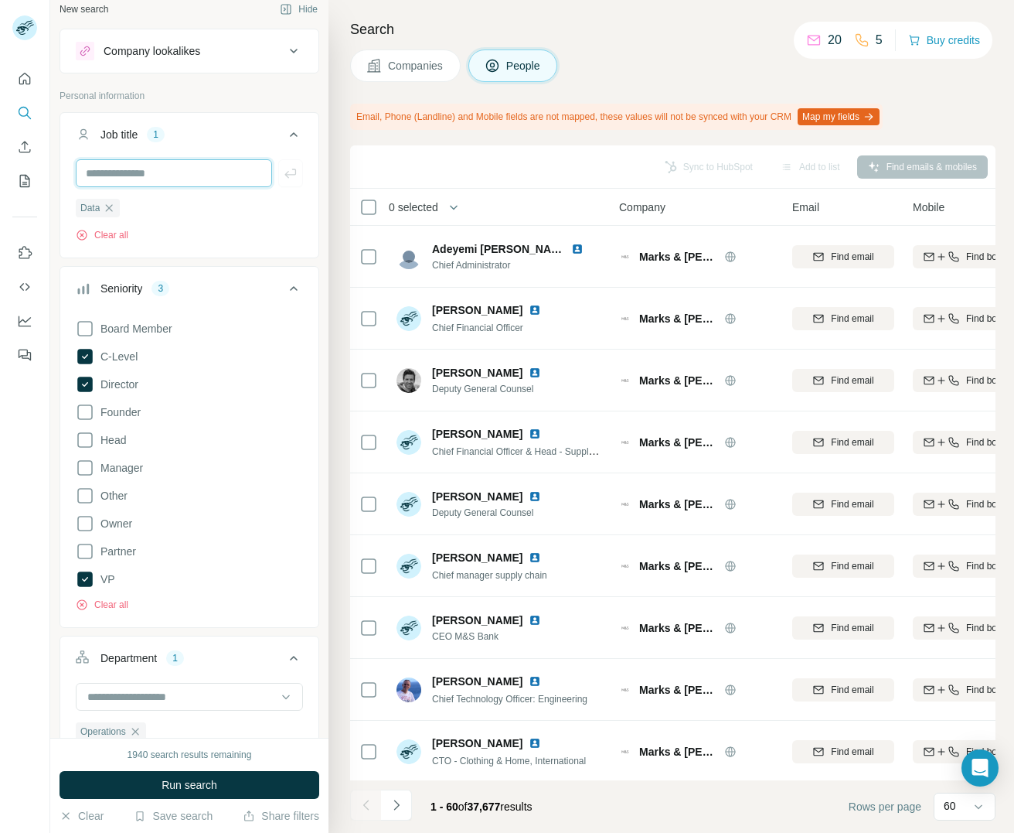
click at [148, 171] on input "text" at bounding box center [174, 173] width 196 height 28
type input "*****"
click at [189, 786] on span "Run search" at bounding box center [190, 784] width 56 height 15
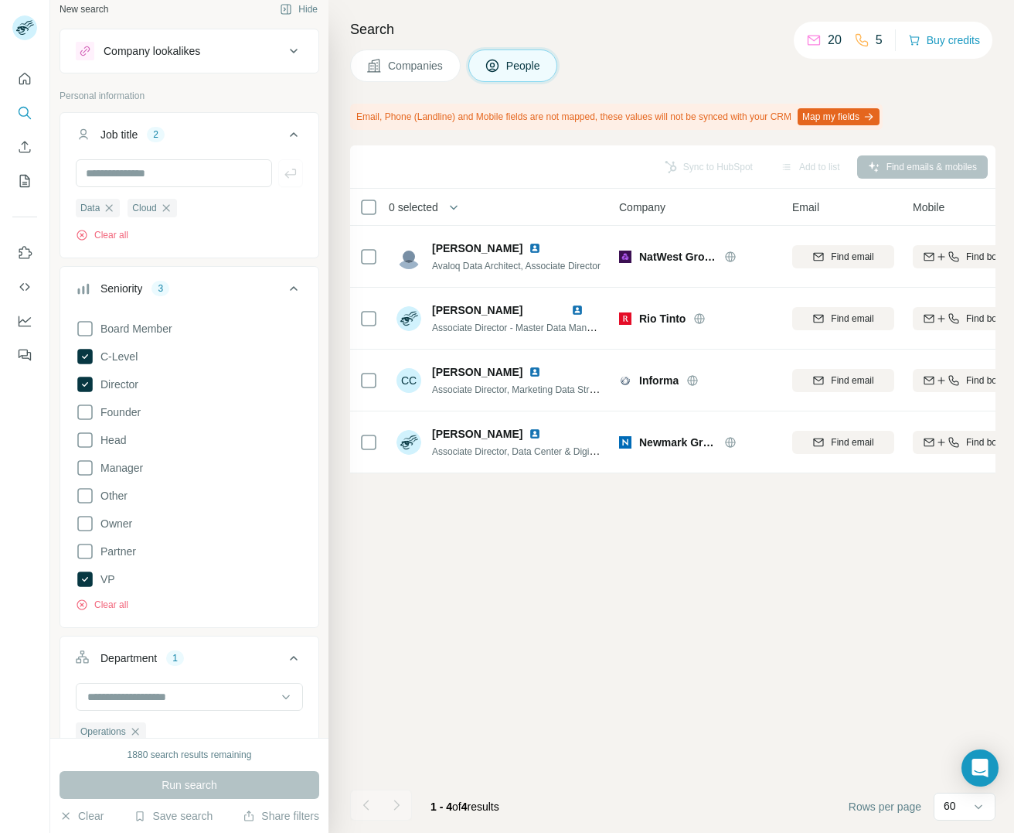
click at [838, 116] on button "Map my fields" at bounding box center [839, 116] width 82 height 17
